Goal: Task Accomplishment & Management: Use online tool/utility

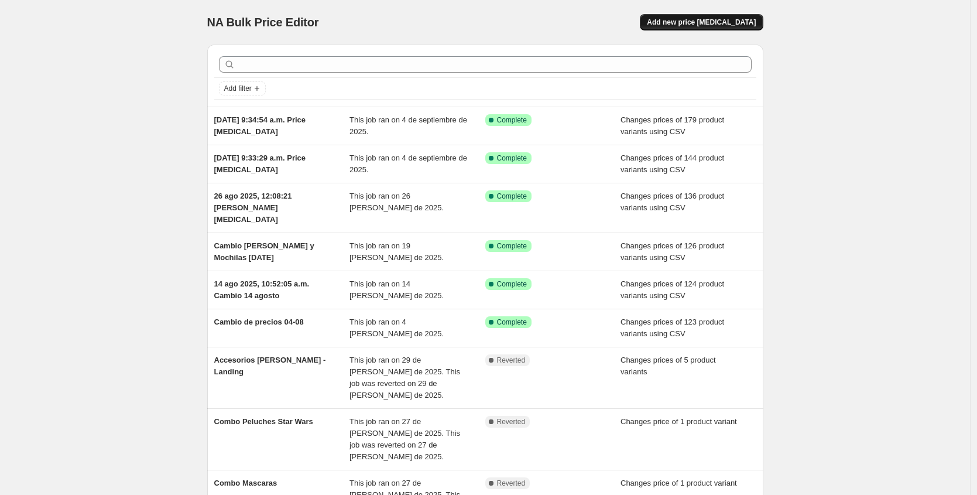
click at [726, 25] on span "Add new price change job" at bounding box center [701, 22] width 109 height 9
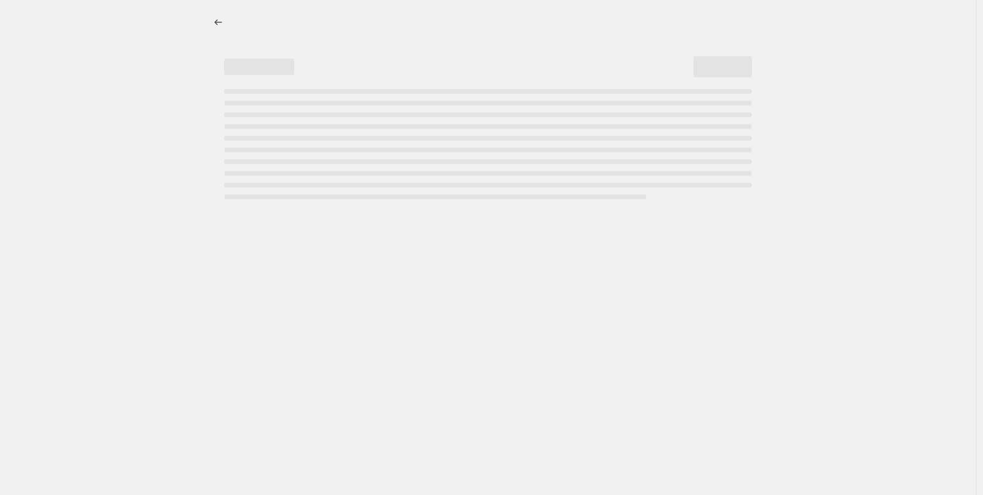
select select "percentage"
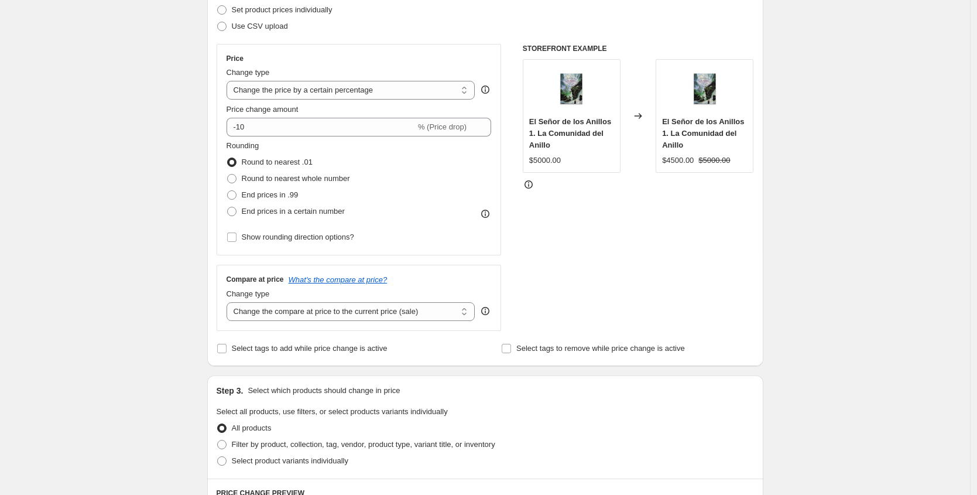
scroll to position [128, 0]
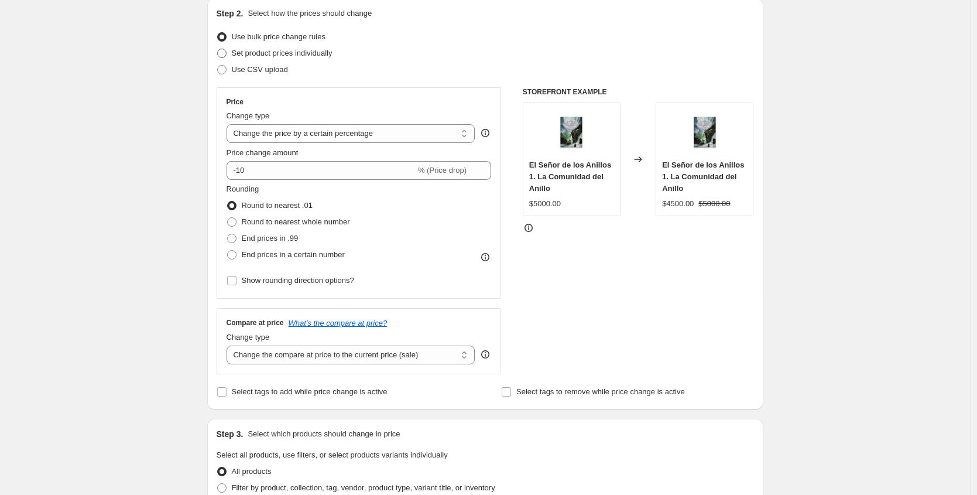
click at [222, 53] on span at bounding box center [221, 53] width 9 height 9
click at [218, 49] on input "Set product prices individually" at bounding box center [217, 49] width 1 height 1
radio input "true"
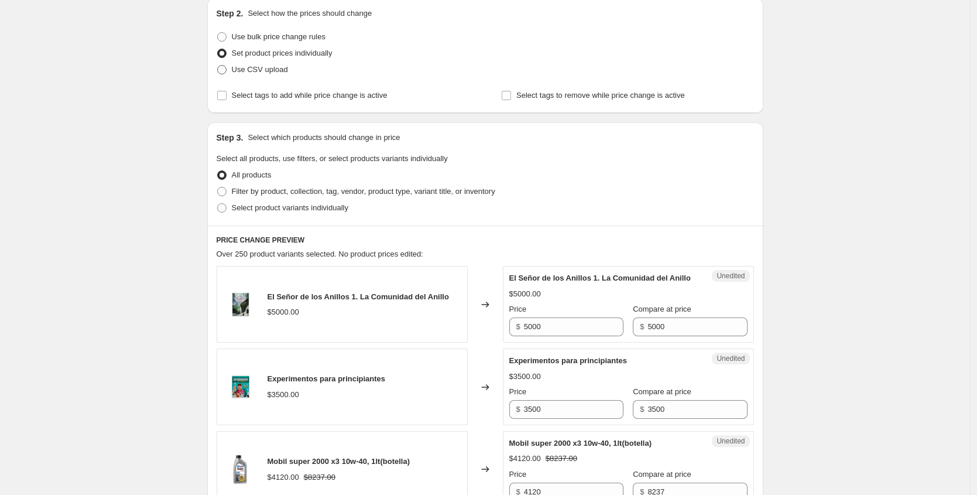
click at [227, 68] on span at bounding box center [221, 69] width 9 height 9
click at [218, 66] on input "Use CSV upload" at bounding box center [217, 65] width 1 height 1
radio input "true"
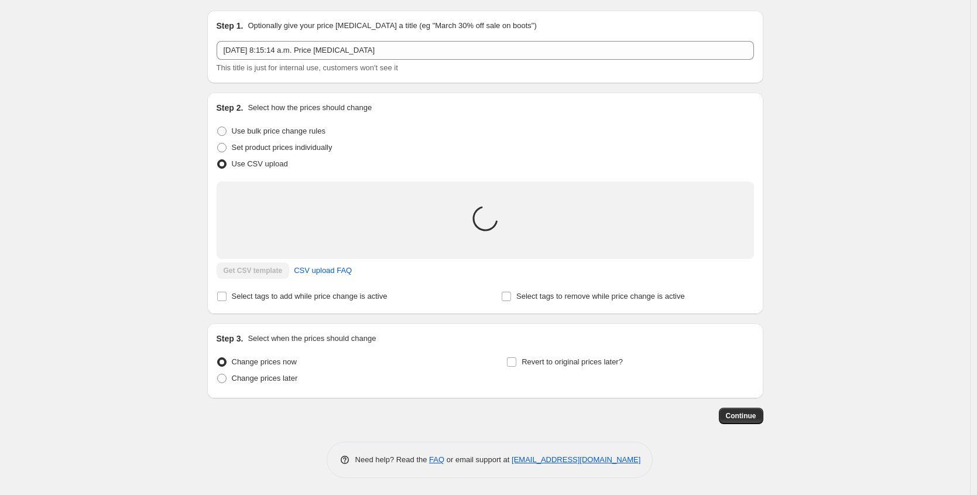
scroll to position [48, 0]
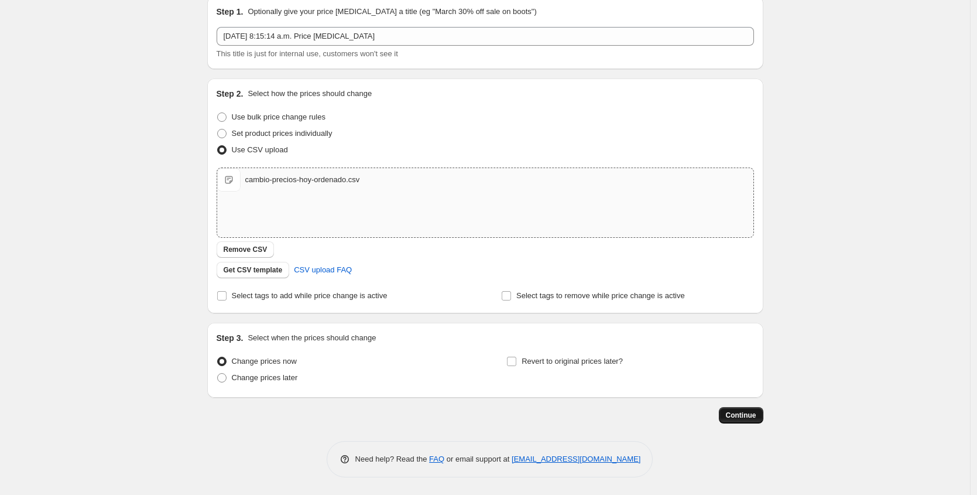
click at [747, 411] on span "Continue" at bounding box center [741, 414] width 30 height 9
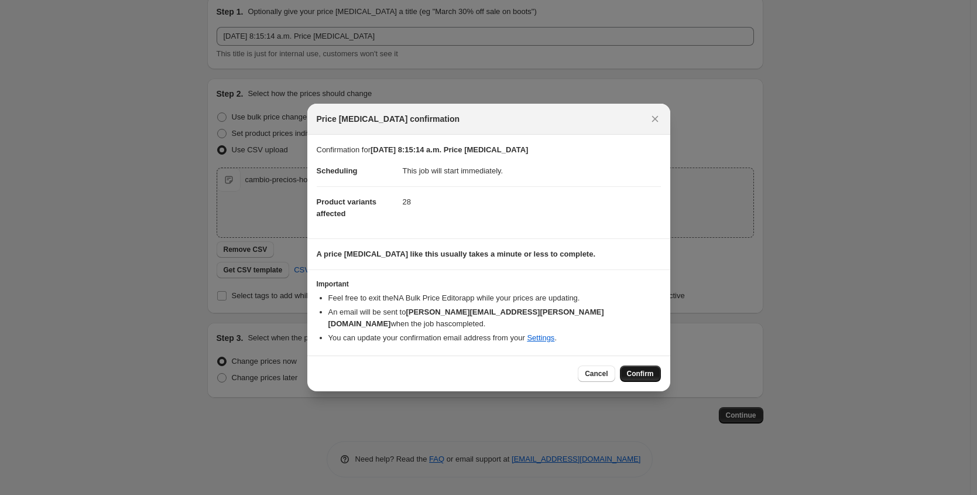
click at [641, 369] on span "Confirm" at bounding box center [640, 373] width 27 height 9
